Goal: Task Accomplishment & Management: Use online tool/utility

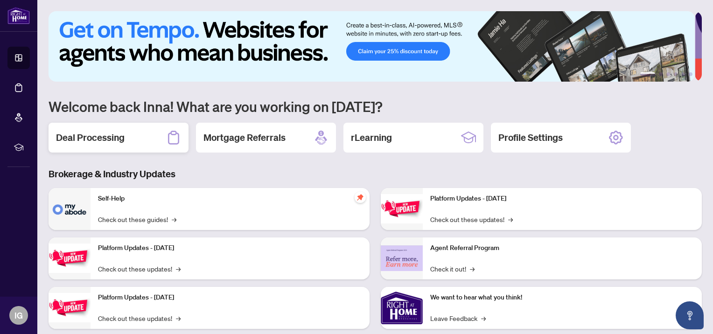
click at [129, 136] on div "Deal Processing" at bounding box center [119, 138] width 140 height 30
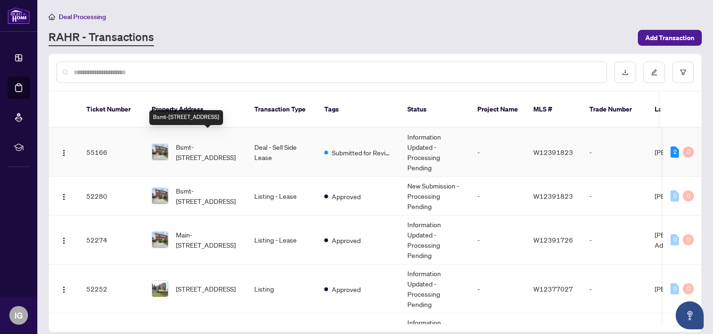
click at [203, 142] on span "Bsmt-[STREET_ADDRESS]" at bounding box center [207, 152] width 63 height 21
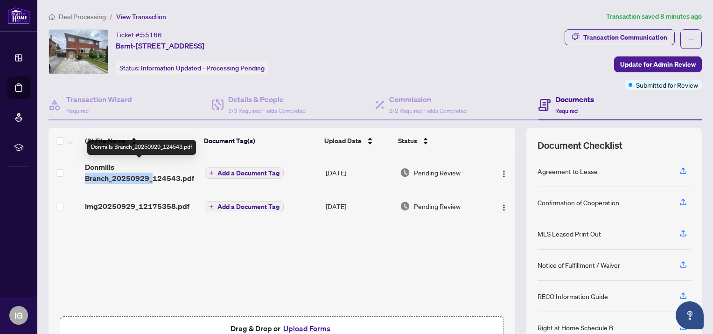
click at [145, 172] on span "Donmills Branch_20250929_124543.pdf" at bounding box center [141, 172] width 112 height 22
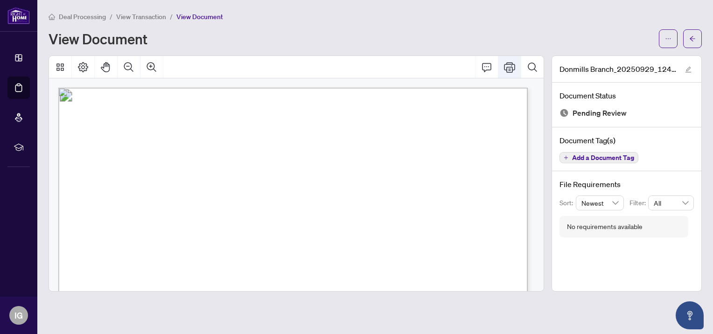
click at [507, 66] on icon "Print" at bounding box center [509, 67] width 11 height 10
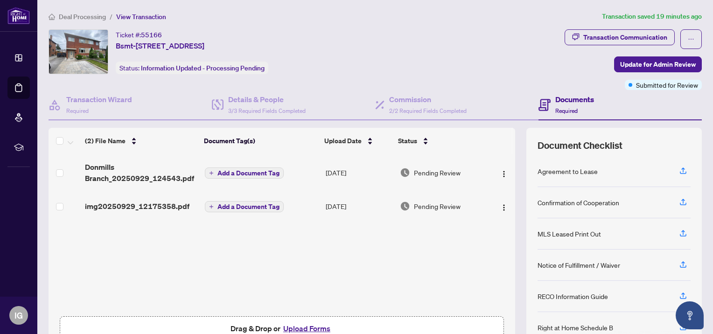
click at [220, 24] on div "Deal Processing / View Transaction Transaction saved 19 minutes ago Ticket #: 5…" at bounding box center [375, 195] width 661 height 369
